Goal: Task Accomplishment & Management: Manage account settings

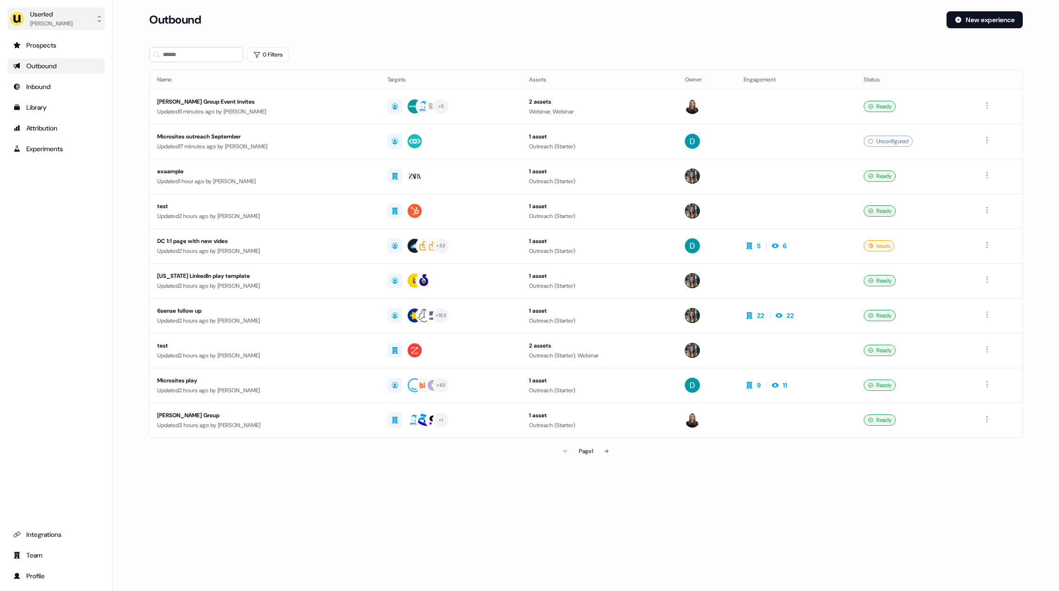
click at [54, 15] on div "Userled" at bounding box center [51, 13] width 42 height 9
click at [61, 41] on div "Impersonate (Admin)" at bounding box center [55, 44] width 89 height 17
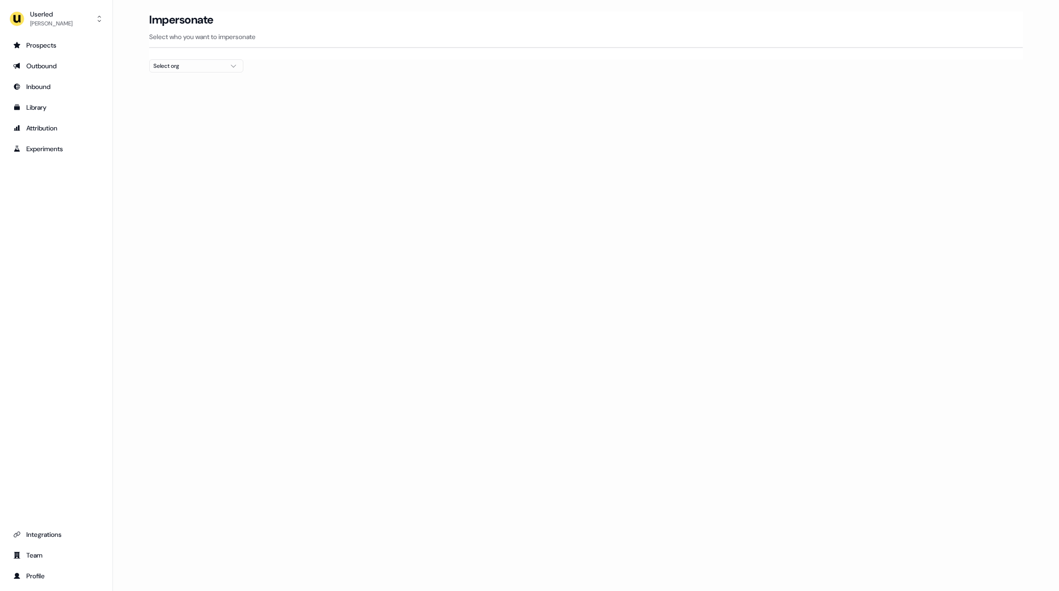
click at [239, 70] on button "Select org" at bounding box center [196, 65] width 94 height 13
click at [216, 79] on input "text" at bounding box center [202, 83] width 82 height 17
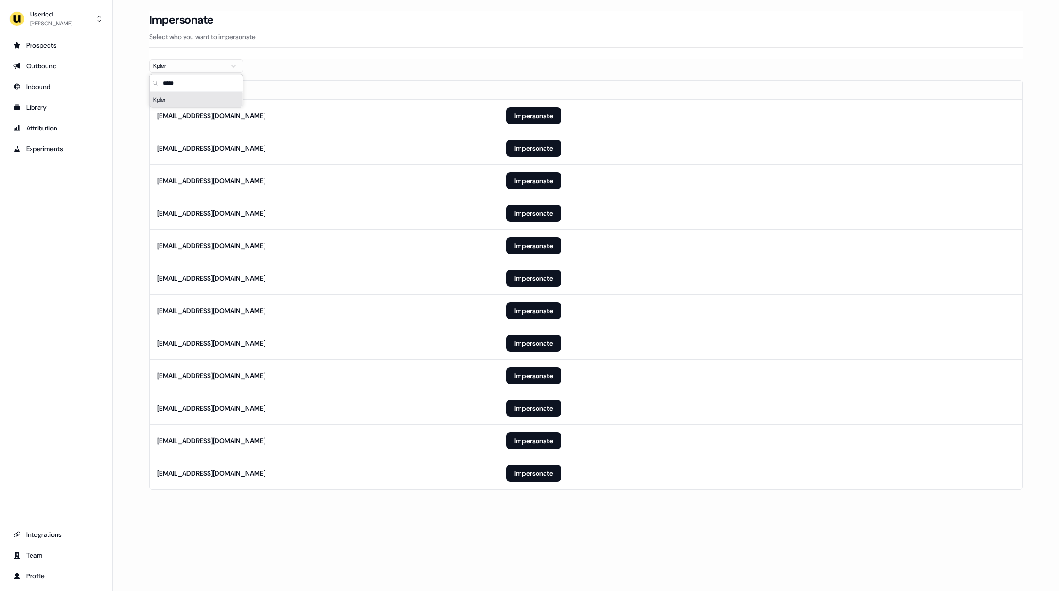
type input "*****"
click at [424, 60] on section "Loading... Impersonate Select who you want to impersonate Kpler Email cchew@kpl…" at bounding box center [586, 263] width 904 height 504
click at [416, 512] on section "Loading... Impersonate Select who you want to impersonate Kpler Email cchew@kpl…" at bounding box center [586, 263] width 904 height 504
click at [530, 239] on button "Impersonate" at bounding box center [533, 245] width 55 height 17
